Goal: Communication & Community: Participate in discussion

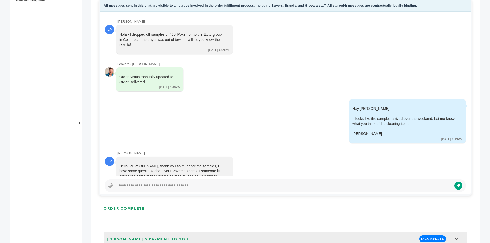
scroll to position [268, 0]
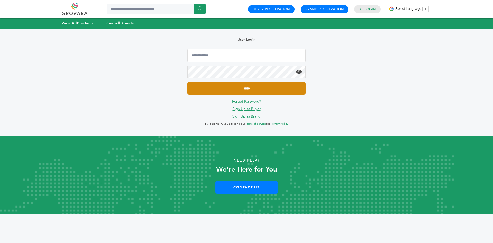
type input "**********"
click at [224, 89] on input "*****" at bounding box center [247, 88] width 118 height 13
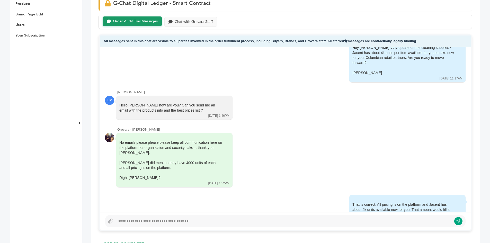
scroll to position [257, 0]
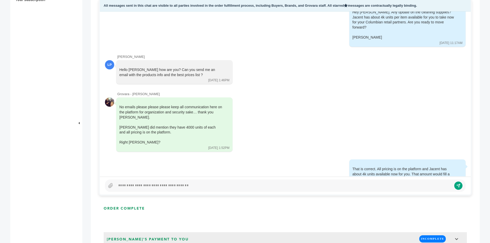
click at [67, 131] on div "Sam Roberts - 162 login(s) Overview Sample Orders (17) Purchase Orders (4) Purc…" at bounding box center [42, 204] width 64 height 850
click at [175, 188] on div at bounding box center [284, 185] width 336 height 6
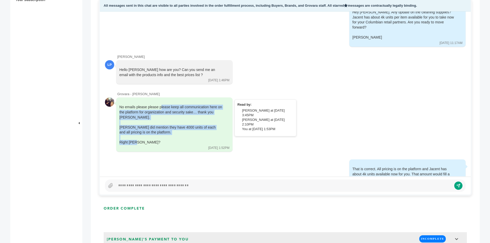
drag, startPoint x: 145, startPoint y: 123, endPoint x: 121, endPoint y: 87, distance: 43.6
click at [121, 105] on div "No emails please please please keep all communication here on the platform for …" at bounding box center [170, 125] width 103 height 40
drag, startPoint x: 120, startPoint y: 84, endPoint x: 145, endPoint y: 121, distance: 44.9
click at [139, 113] on div "No emails please please please keep all communication here on the platform for …" at bounding box center [170, 125] width 103 height 40
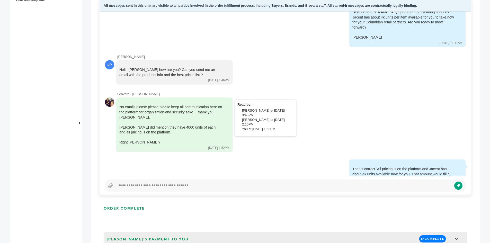
click at [146, 140] on div "Right [PERSON_NAME]?" at bounding box center [170, 142] width 103 height 5
click at [142, 135] on div at bounding box center [170, 137] width 103 height 5
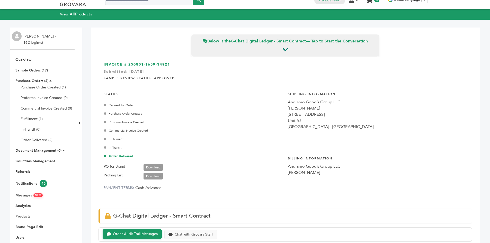
scroll to position [0, 0]
